Goal: Task Accomplishment & Management: Complete application form

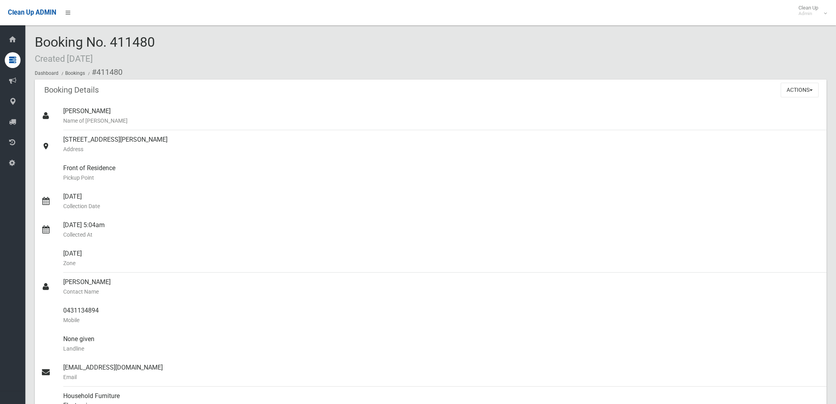
scroll to position [219, 0]
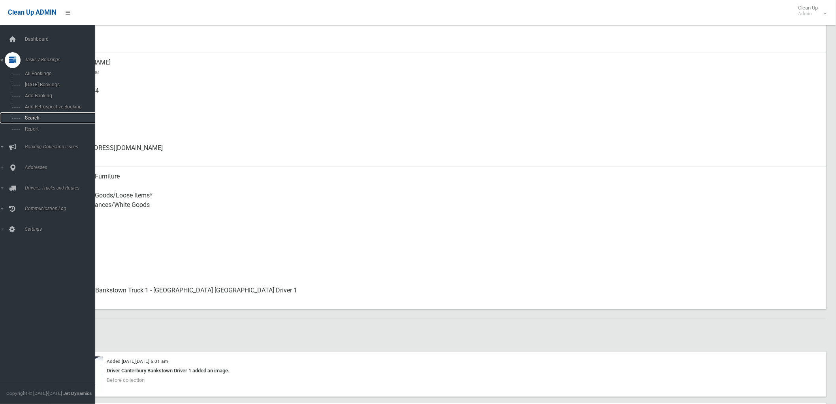
click at [34, 117] on span "Search" at bounding box center [59, 118] width 72 height 6
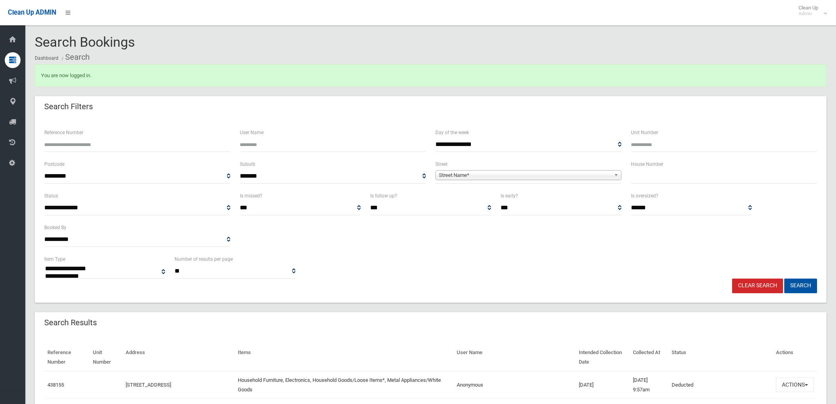
select select
click at [507, 179] on div "Street Name*" at bounding box center [529, 175] width 186 height 10
type input "****"
drag, startPoint x: 490, startPoint y: 187, endPoint x: 345, endPoint y: 175, distance: 145.5
click at [345, 175] on div "**********" at bounding box center [431, 175] width 783 height 32
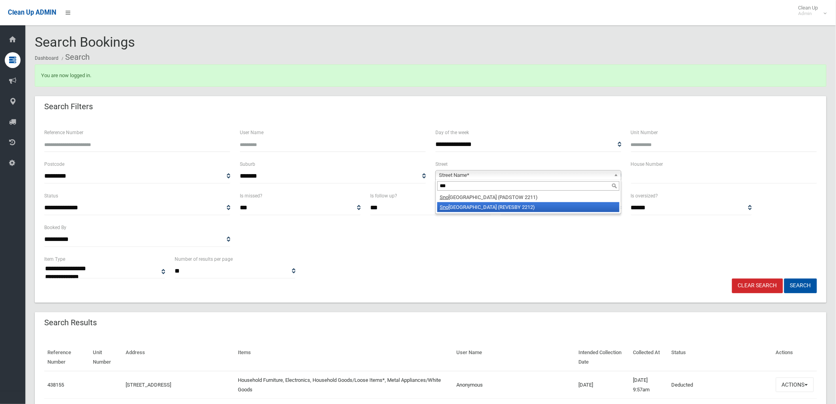
type input "***"
click at [489, 207] on li "Sno wsill Avenue (REVESBY 2212)" at bounding box center [529, 207] width 182 height 10
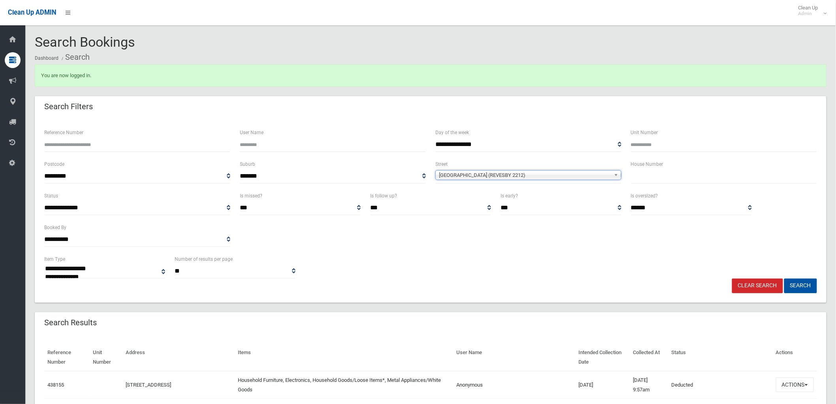
click at [671, 181] on input "text" at bounding box center [724, 176] width 186 height 15
type input "**"
click at [802, 280] on button "Search" at bounding box center [801, 285] width 33 height 15
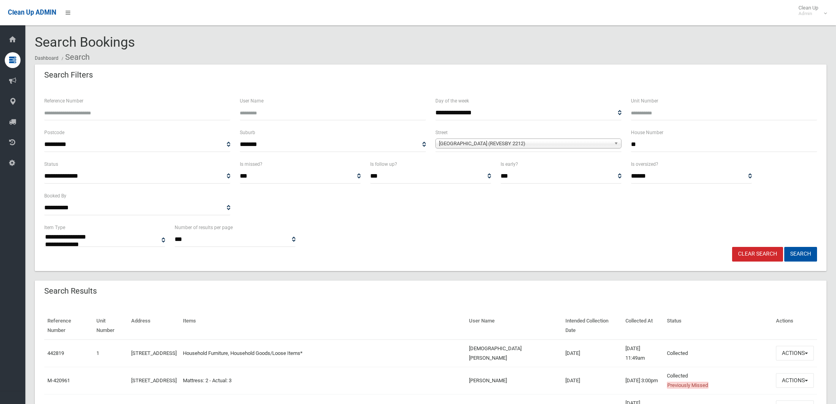
select select
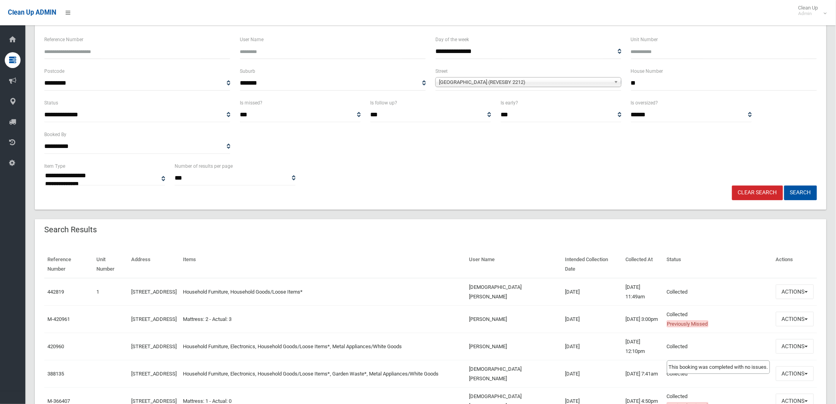
scroll to position [88, 0]
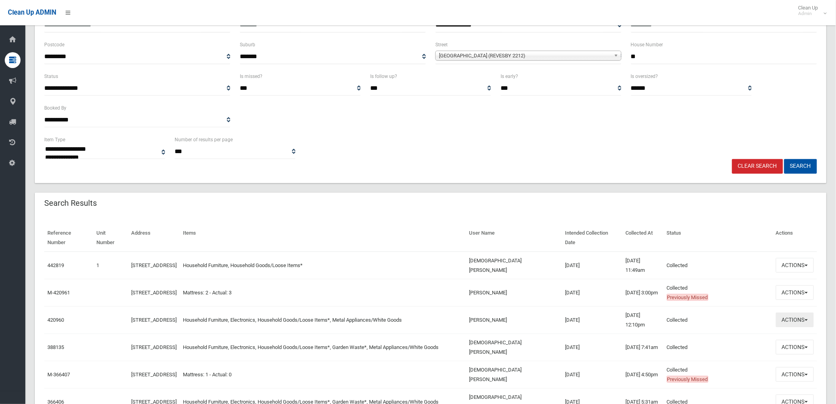
click at [786, 320] on button "Actions" at bounding box center [795, 319] width 38 height 15
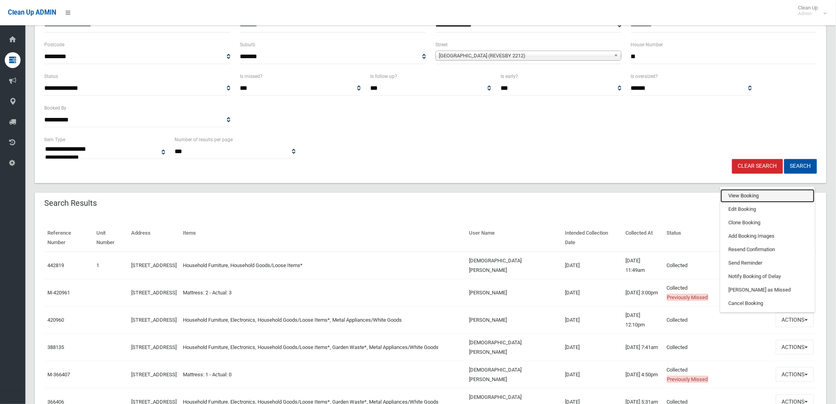
click at [775, 195] on link "View Booking" at bounding box center [768, 195] width 94 height 13
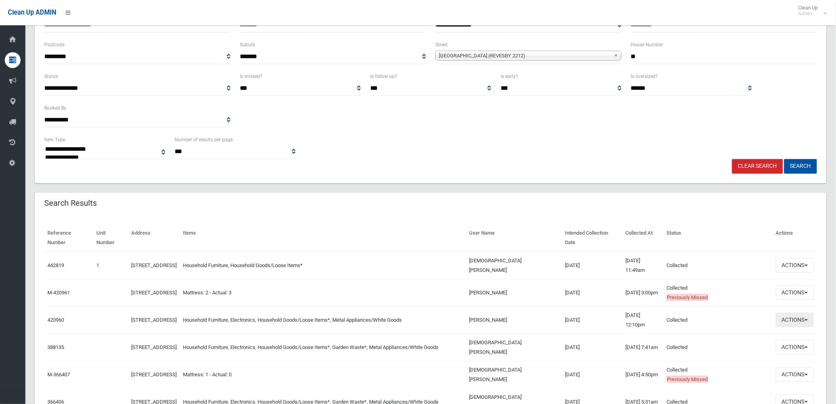
click at [789, 318] on button "Actions" at bounding box center [795, 319] width 38 height 15
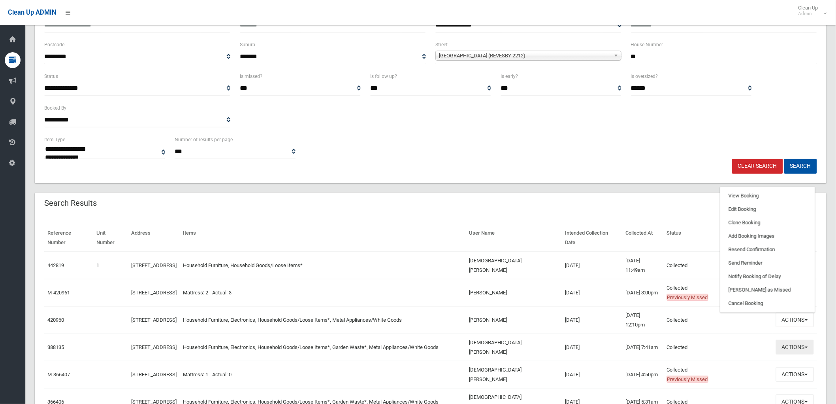
click at [801, 340] on button "Actions" at bounding box center [795, 347] width 38 height 15
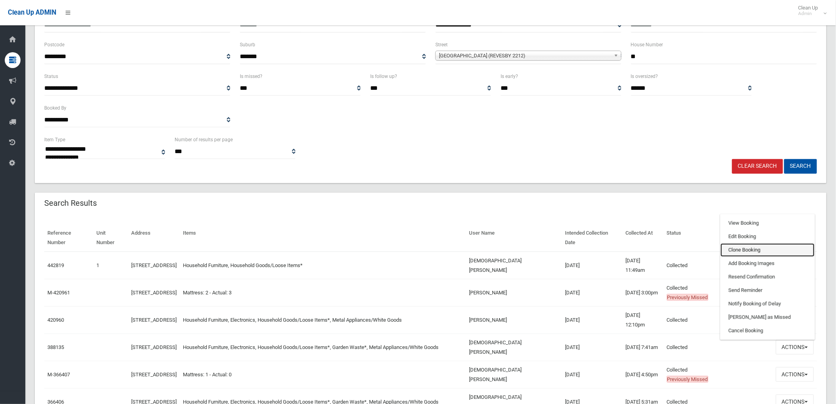
click at [745, 250] on link "Clone Booking" at bounding box center [768, 249] width 94 height 13
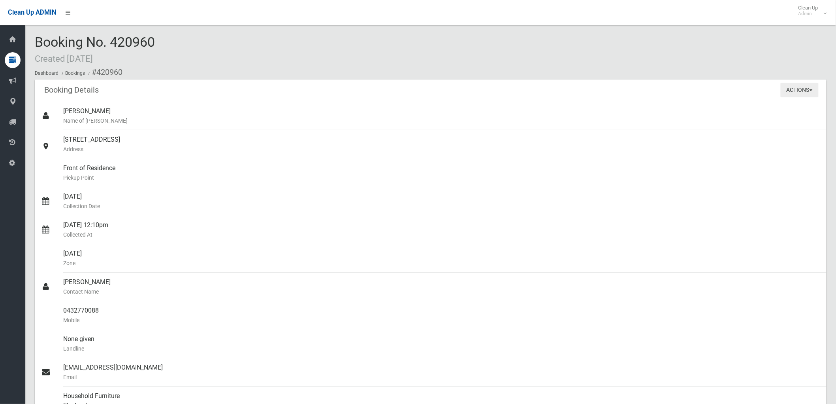
click at [796, 83] on button "Actions" at bounding box center [800, 90] width 38 height 15
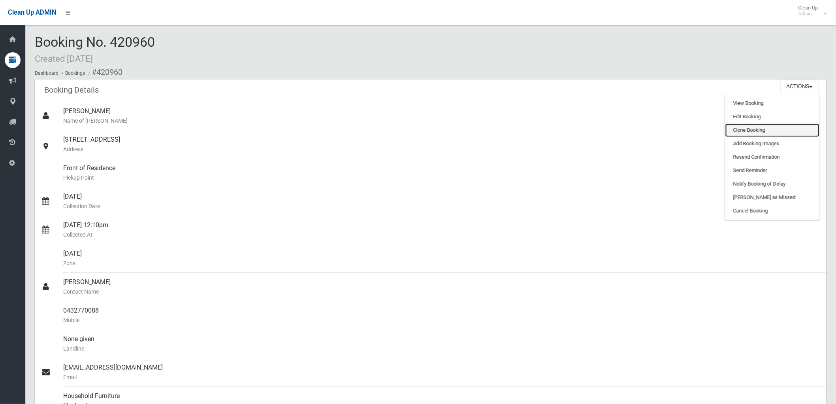
click at [760, 132] on link "Clone Booking" at bounding box center [773, 129] width 94 height 13
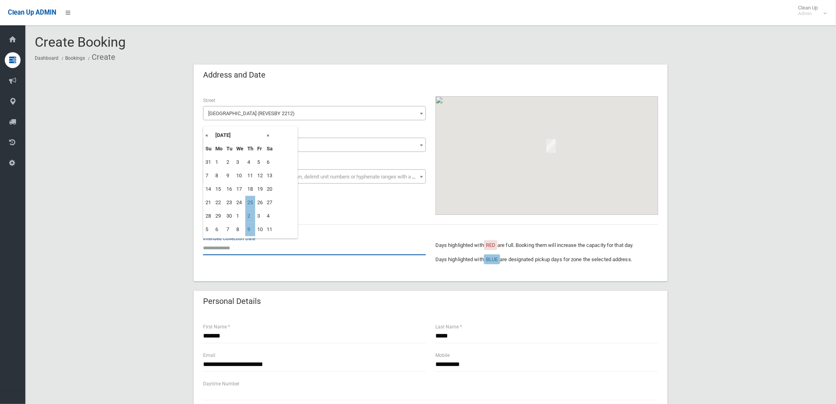
click at [214, 241] on input "text" at bounding box center [314, 247] width 223 height 15
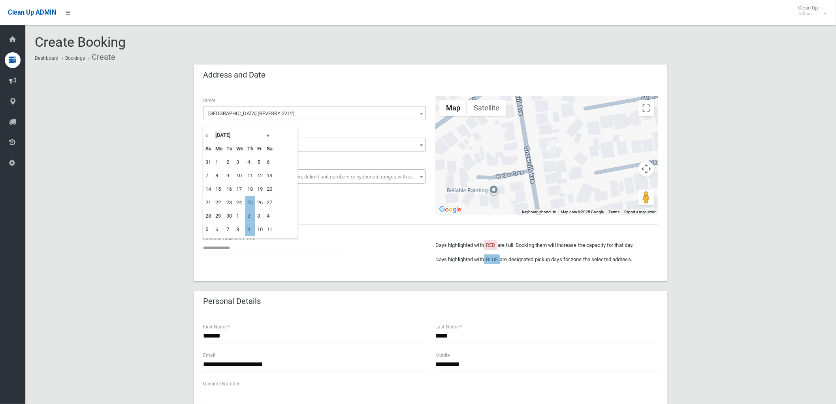
click at [251, 200] on td "25" at bounding box center [250, 202] width 10 height 13
type input "**********"
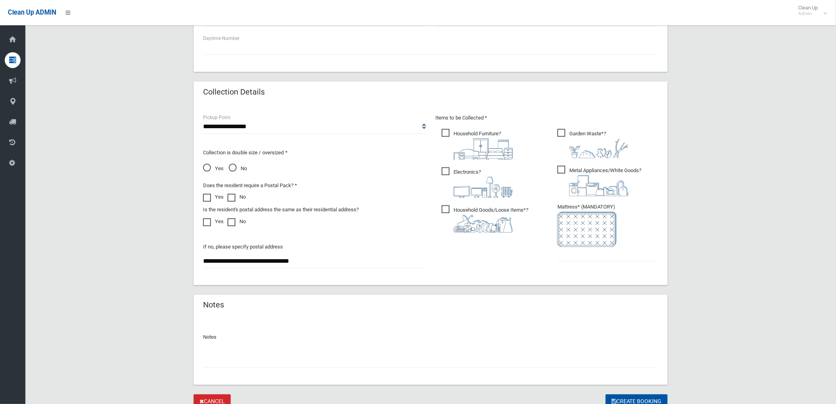
scroll to position [351, 0]
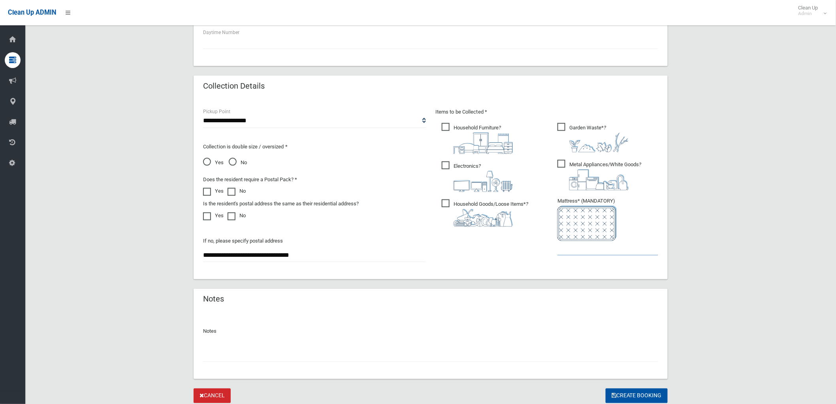
click at [586, 242] on input "text" at bounding box center [608, 248] width 101 height 15
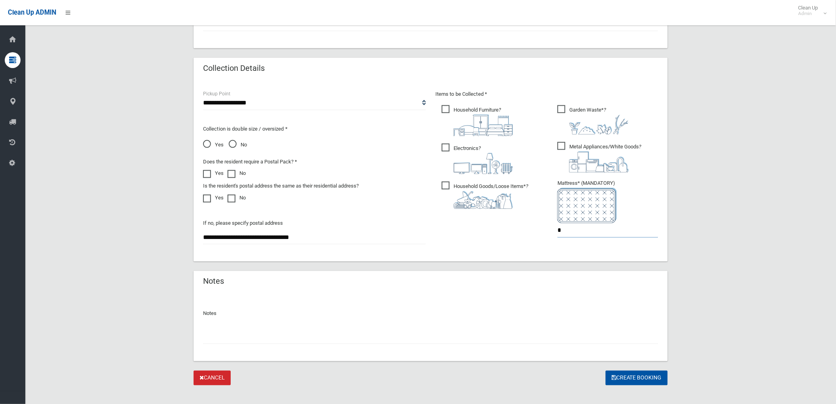
scroll to position [378, 0]
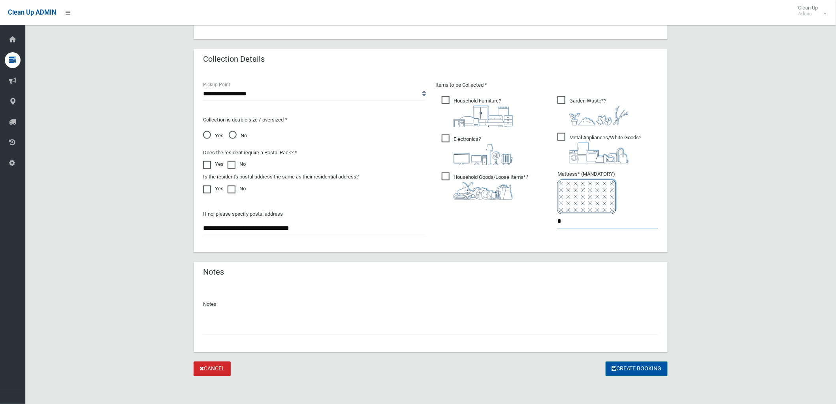
type input "*"
click at [622, 368] on button "Create Booking" at bounding box center [637, 368] width 62 height 15
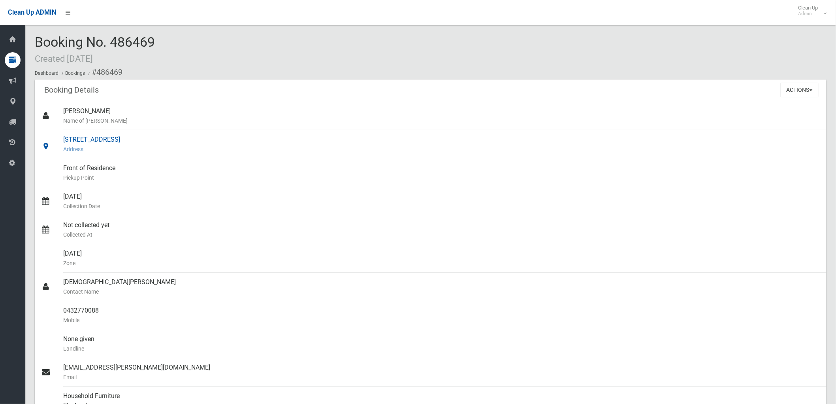
drag, startPoint x: 62, startPoint y: 139, endPoint x: 239, endPoint y: 137, distance: 177.5
click at [239, 137] on link "[STREET_ADDRESS] Address" at bounding box center [431, 144] width 792 height 28
click at [238, 137] on div "[STREET_ADDRESS] Address" at bounding box center [441, 144] width 757 height 28
